Goal: Check status

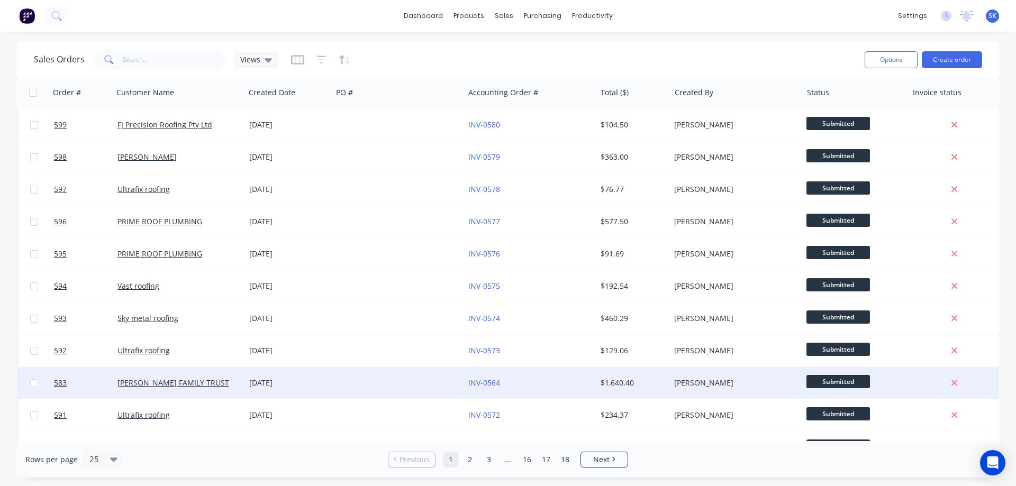
scroll to position [212, 0]
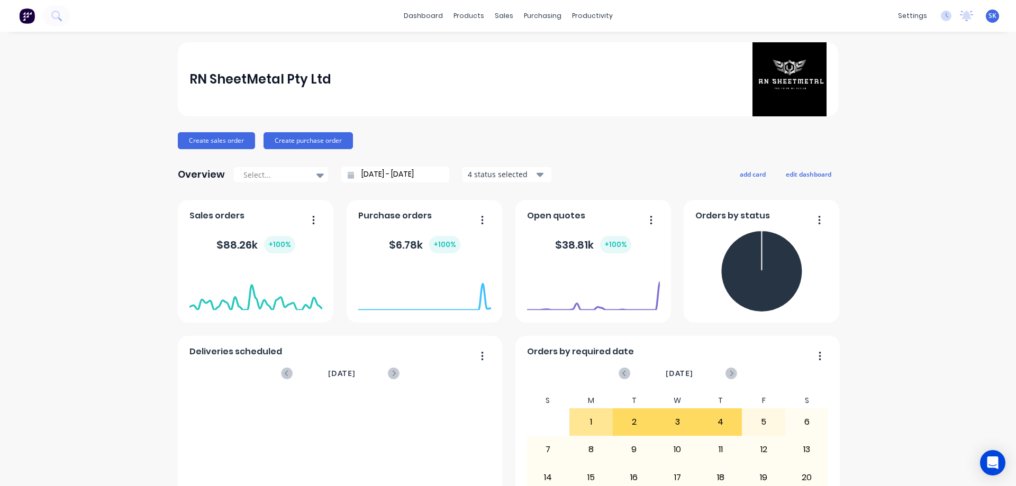
click at [483, 176] on div "4 status selected" at bounding box center [501, 174] width 67 height 11
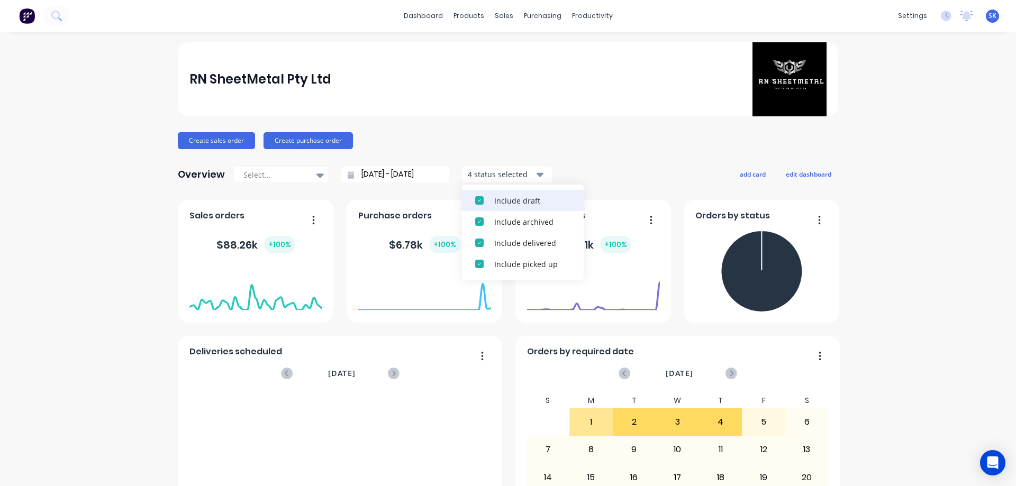
click at [497, 203] on div "Include draft" at bounding box center [532, 200] width 76 height 11
click at [497, 203] on div "Include archived" at bounding box center [532, 200] width 76 height 11
click at [392, 176] on input "[DATE] - [DATE]" at bounding box center [399, 175] width 91 height 16
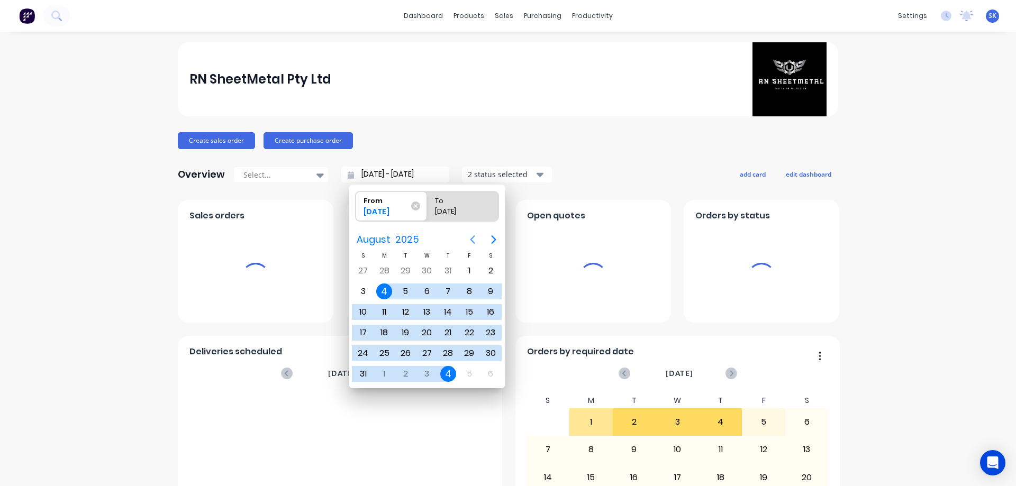
click at [494, 237] on icon "Next page" at bounding box center [494, 239] width 13 height 13
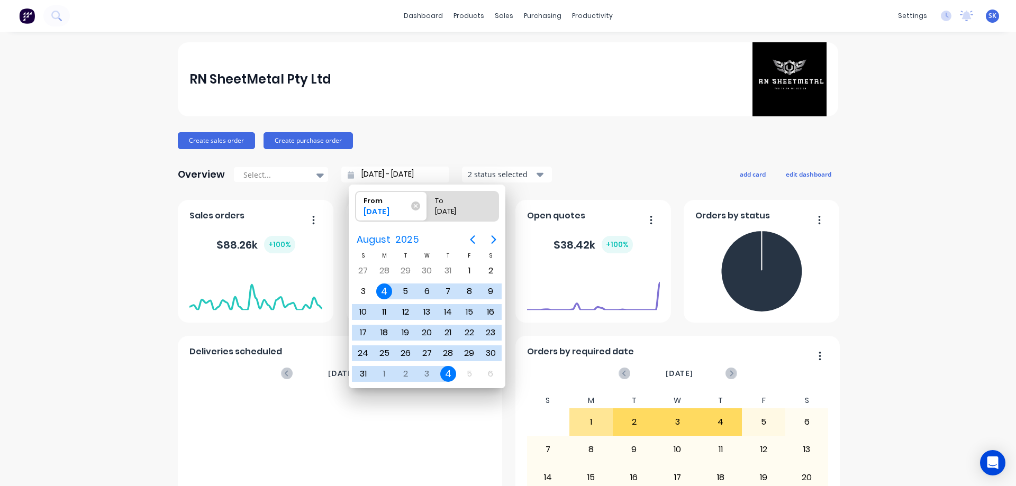
click at [380, 292] on div "4" at bounding box center [384, 292] width 16 height 16
radio input "false"
radio input "true"
click at [491, 233] on icon "Next page" at bounding box center [494, 239] width 13 height 13
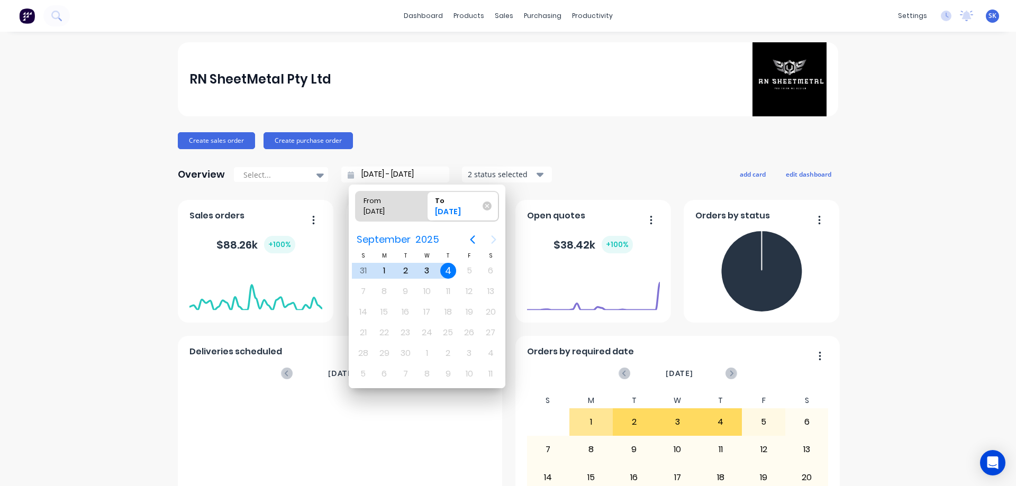
click at [401, 212] on div "[DATE]" at bounding box center [386, 213] width 54 height 15
click at [356, 212] on input "From [DATE]" at bounding box center [356, 207] width 1 height 30
radio input "true"
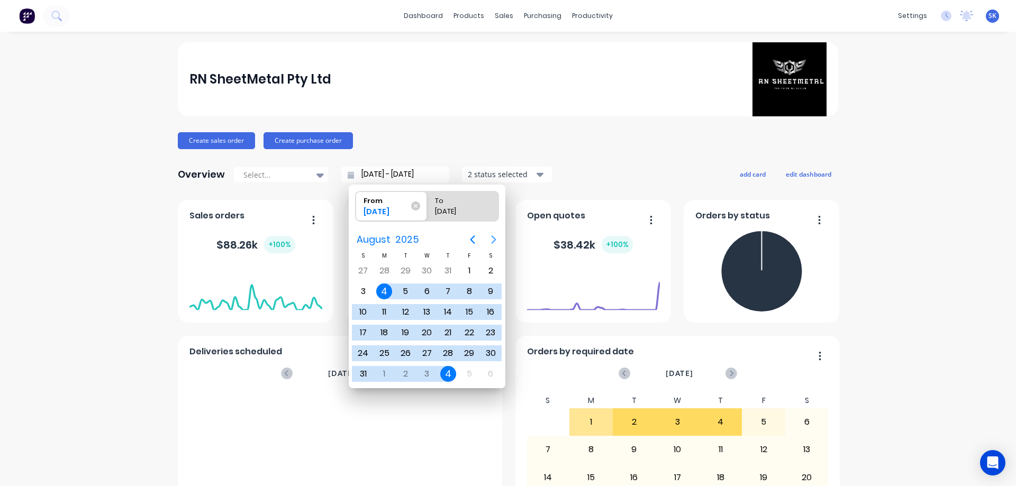
click at [499, 240] on icon "Next page" at bounding box center [494, 239] width 13 height 13
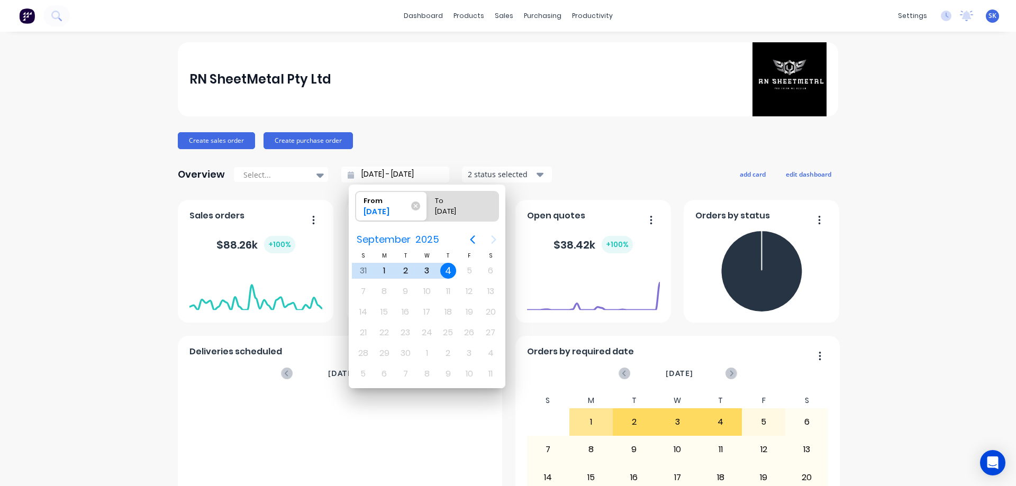
click at [447, 267] on div "4" at bounding box center [448, 271] width 16 height 16
type input "[DATE] - [DATE]"
